Goal: Task Accomplishment & Management: Use online tool/utility

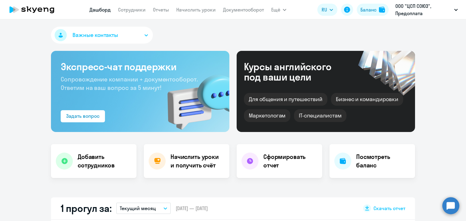
select select "30"
click at [192, 12] on link "Начислить уроки" at bounding box center [195, 10] width 39 height 6
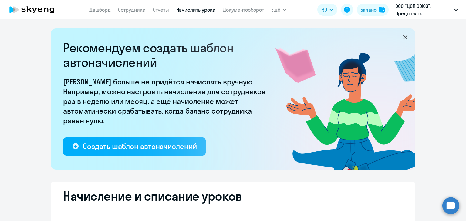
select select "10"
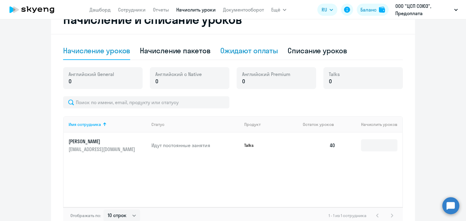
scroll to position [152, 0]
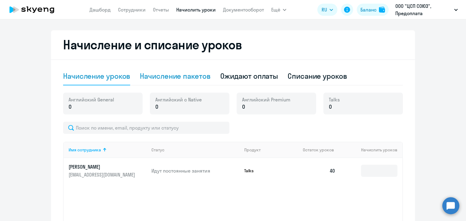
click at [179, 78] on div "Начисление пакетов" at bounding box center [175, 76] width 70 height 10
select select "10"
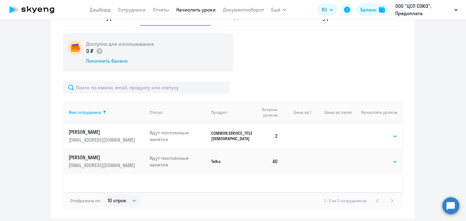
scroll to position [212, 0]
click at [378, 136] on select "Выбрать 40" at bounding box center [384, 135] width 25 height 7
select select "40"
click at [372, 132] on select "Выбрать 40" at bounding box center [384, 135] width 25 height 7
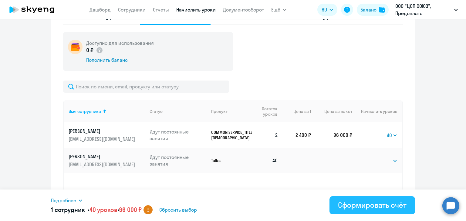
click at [361, 207] on div "Сформировать счёт" at bounding box center [372, 205] width 69 height 10
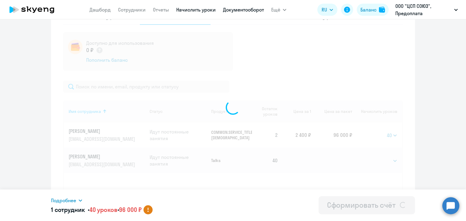
select select
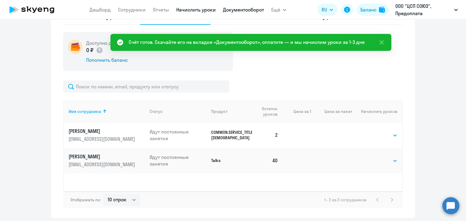
click at [232, 11] on link "Документооборот" at bounding box center [243, 10] width 41 height 6
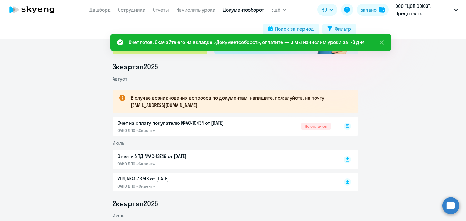
scroll to position [61, 0]
click at [344, 125] on rect at bounding box center [347, 126] width 7 height 7
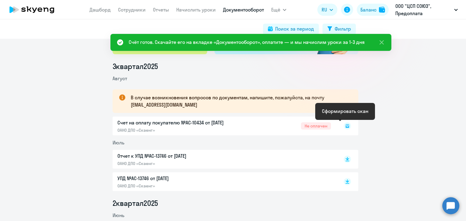
click at [346, 125] on icon at bounding box center [347, 125] width 2 height 0
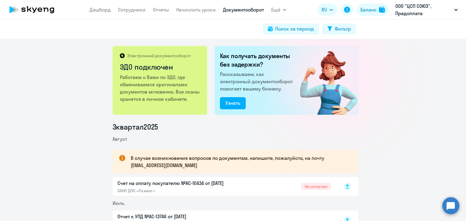
click at [347, 187] on rect at bounding box center [347, 186] width 7 height 7
